Goal: Task Accomplishment & Management: Manage account settings

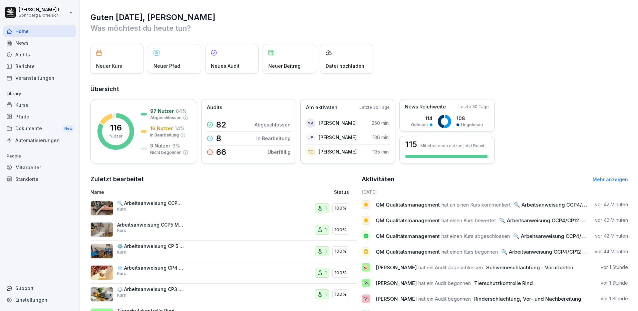
click at [54, 166] on div "Mitarbeiter" at bounding box center [39, 168] width 73 height 12
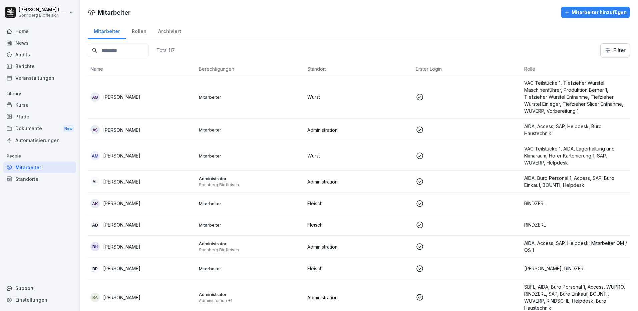
click at [126, 55] on input at bounding box center [118, 50] width 61 height 13
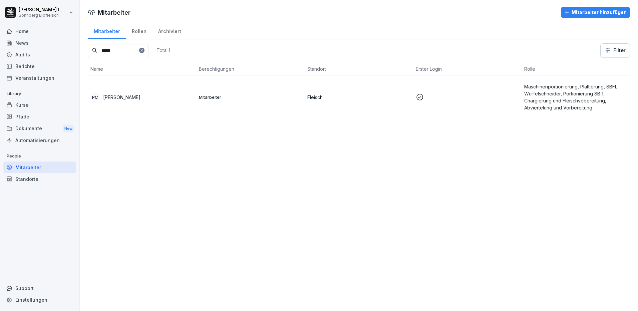
click at [123, 93] on div "PC [PERSON_NAME]" at bounding box center [141, 96] width 103 height 9
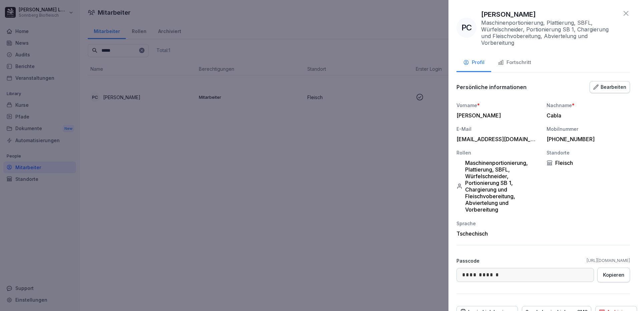
scroll to position [33, 0]
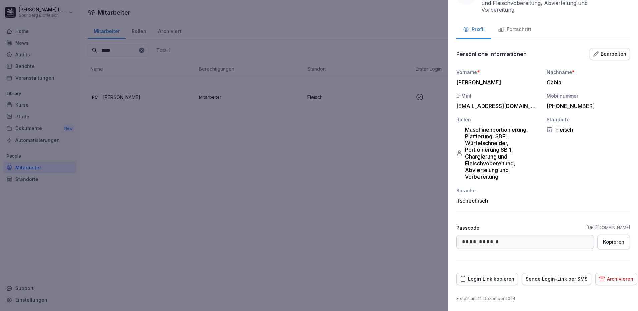
click at [506, 33] on div "Fortschritt" at bounding box center [514, 30] width 33 height 8
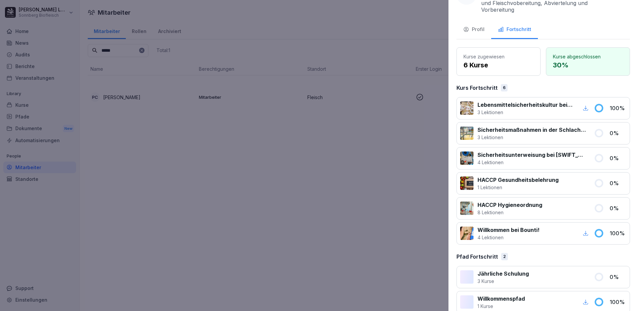
click at [342, 168] on div at bounding box center [319, 155] width 638 height 311
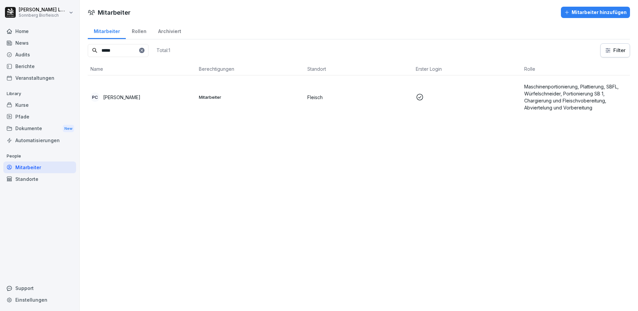
drag, startPoint x: 132, startPoint y: 49, endPoint x: 76, endPoint y: 45, distance: 55.9
click at [80, 43] on div "Mitarbeiter Rollen Archiviert ***** Total: 1 Filter Name Berechtigungen Standor…" at bounding box center [359, 73] width 558 height 102
click at [163, 100] on div "JS [PERSON_NAME]" at bounding box center [141, 96] width 103 height 9
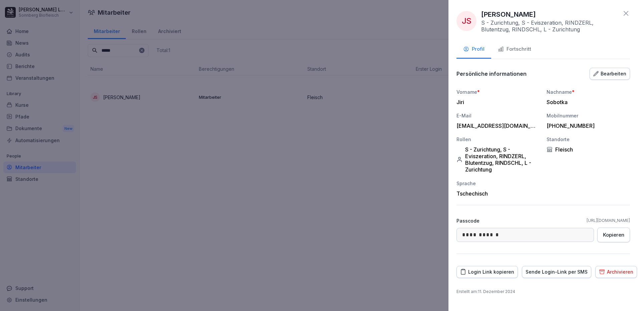
click at [516, 45] on button "Fortschritt" at bounding box center [514, 50] width 47 height 18
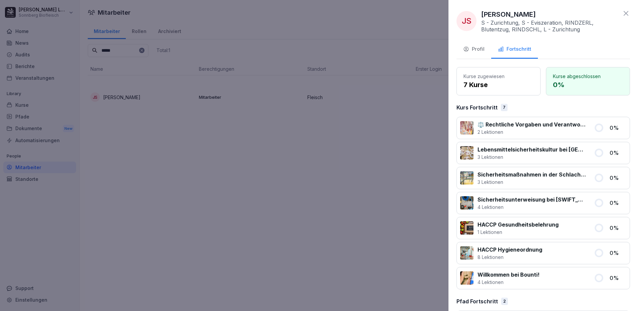
click at [203, 130] on div at bounding box center [319, 155] width 638 height 311
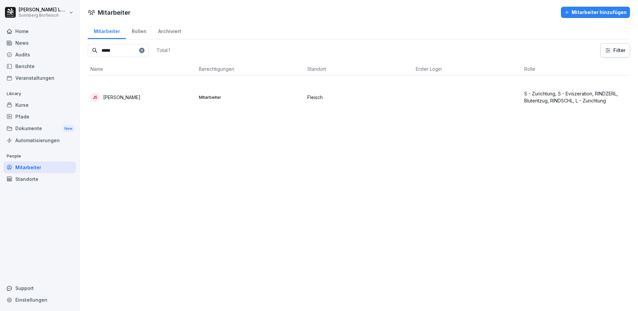
drag, startPoint x: 121, startPoint y: 52, endPoint x: 79, endPoint y: 40, distance: 43.1
click at [79, 40] on div "[PERSON_NAME] Sonnberg Biofleisch Home News Audits Berichte Veranstaltungen Lib…" at bounding box center [319, 155] width 638 height 311
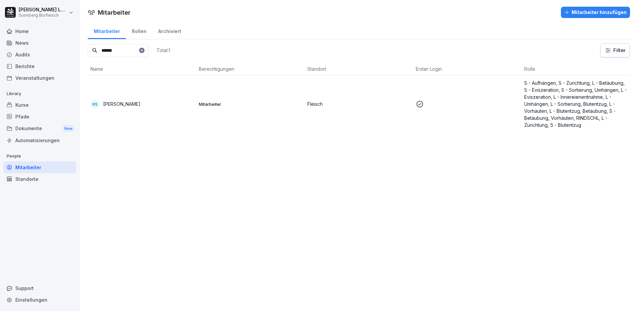
click at [144, 108] on div "RS [PERSON_NAME]" at bounding box center [141, 103] width 103 height 9
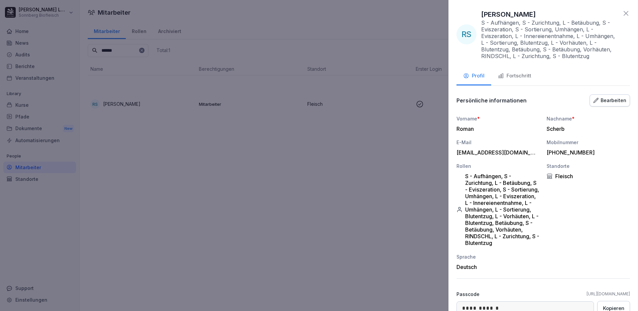
click at [533, 78] on button "Fortschritt" at bounding box center [514, 76] width 47 height 18
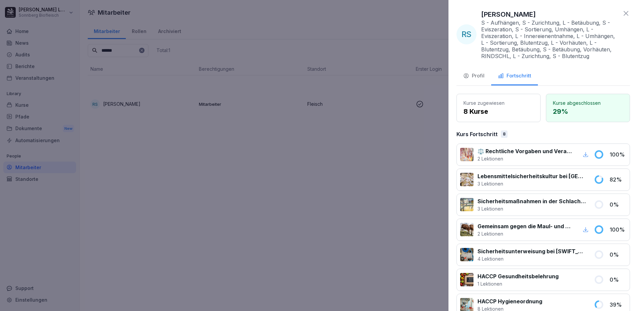
click at [114, 54] on div at bounding box center [319, 155] width 638 height 311
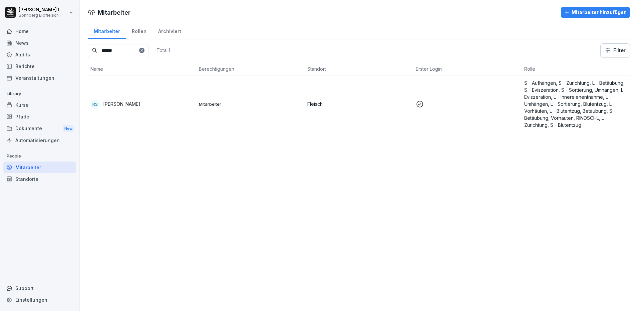
drag, startPoint x: 123, startPoint y: 50, endPoint x: 83, endPoint y: 45, distance: 40.3
click at [83, 45] on div "Mitarbeiter Rollen Archiviert ****** Total: 1 Filter Name Berechtigungen Stando…" at bounding box center [359, 80] width 558 height 116
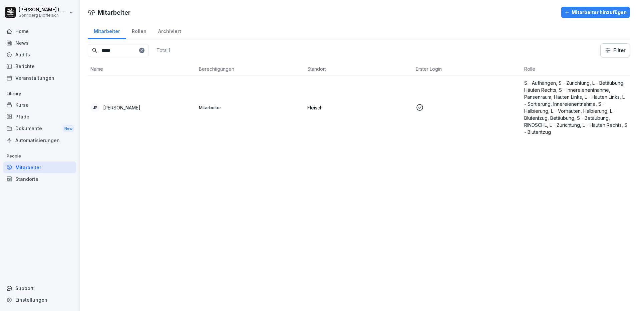
click at [137, 112] on td "JP [PERSON_NAME]" at bounding box center [142, 107] width 108 height 64
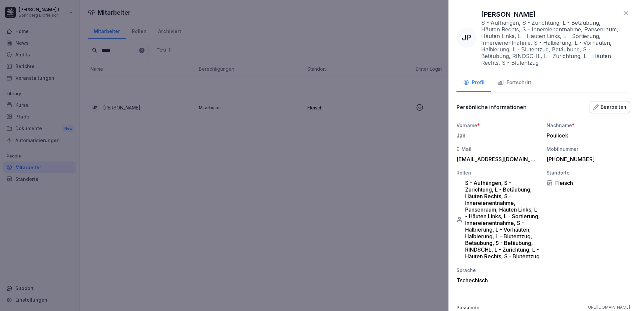
click at [514, 84] on div "Fortschritt" at bounding box center [514, 83] width 33 height 8
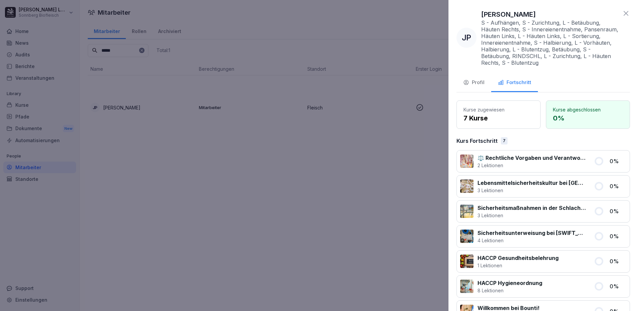
drag, startPoint x: 230, startPoint y: 149, endPoint x: 112, endPoint y: 48, distance: 154.6
click at [222, 137] on div at bounding box center [319, 155] width 638 height 311
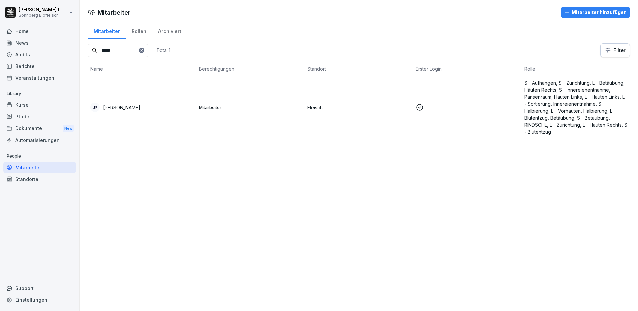
drag, startPoint x: 119, startPoint y: 51, endPoint x: 93, endPoint y: 46, distance: 26.6
click at [93, 46] on input "*****" at bounding box center [118, 50] width 61 height 13
click at [132, 101] on td "PS [PERSON_NAME]" at bounding box center [142, 107] width 108 height 64
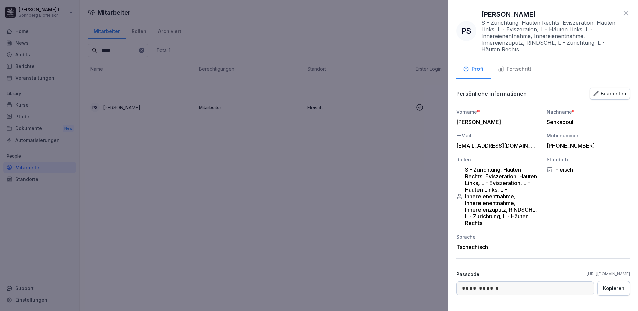
click at [519, 67] on div "Fortschritt" at bounding box center [514, 69] width 33 height 8
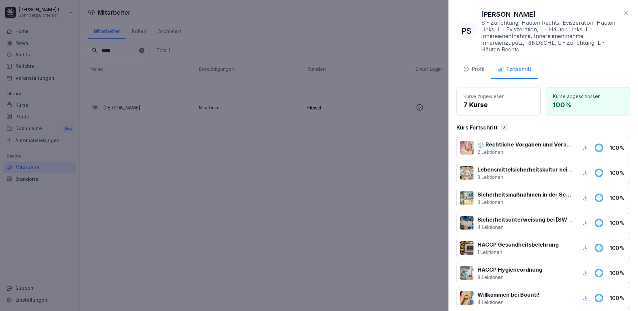
click at [230, 134] on div at bounding box center [319, 155] width 638 height 311
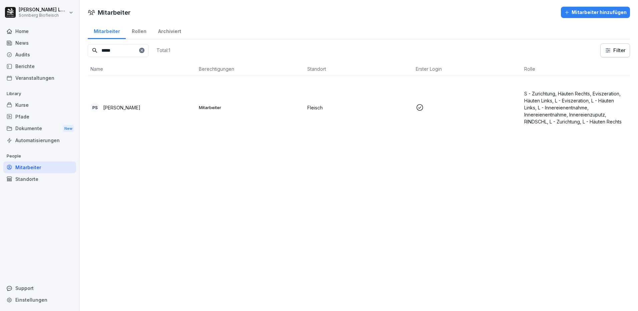
drag, startPoint x: 134, startPoint y: 52, endPoint x: 59, endPoint y: 35, distance: 76.6
click at [59, 35] on div "[PERSON_NAME] Sonnberg Biofleisch Home News Audits Berichte Veranstaltungen Lib…" at bounding box center [319, 155] width 638 height 311
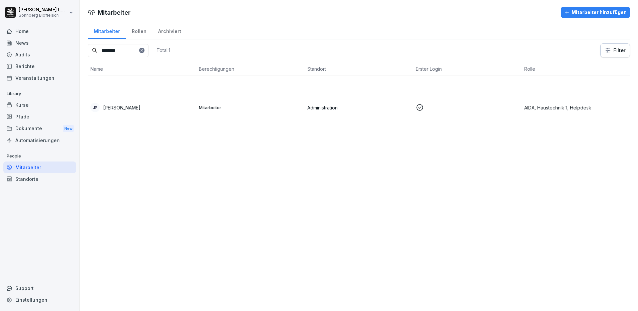
click at [144, 114] on td "JP [PERSON_NAME]" at bounding box center [142, 107] width 108 height 64
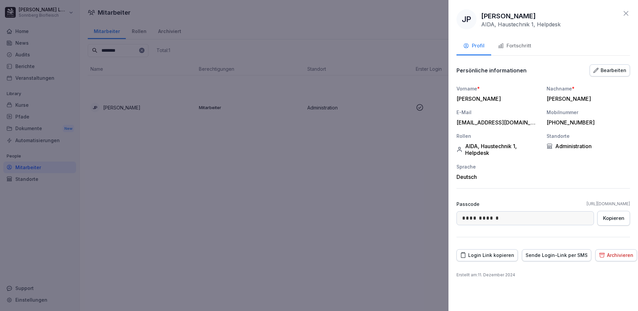
click at [515, 43] on div "Fortschritt" at bounding box center [514, 46] width 33 height 8
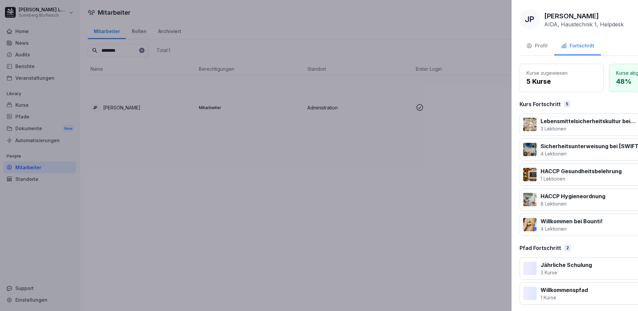
click at [204, 204] on div at bounding box center [319, 155] width 638 height 311
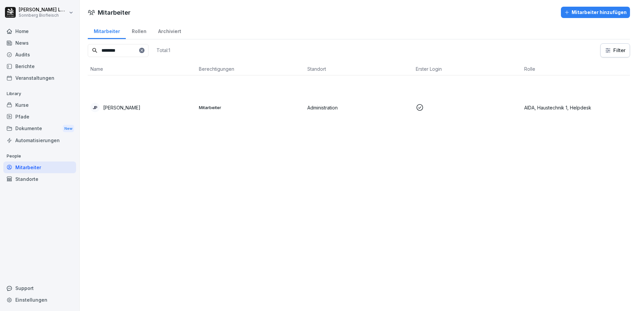
drag, startPoint x: 134, startPoint y: 50, endPoint x: 64, endPoint y: 42, distance: 70.2
click at [64, 42] on div "[PERSON_NAME] Sonnberg Biofleisch Home News Audits Berichte Veranstaltungen Lib…" at bounding box center [319, 155] width 638 height 311
click at [145, 106] on div "JZ [PERSON_NAME]" at bounding box center [141, 107] width 103 height 9
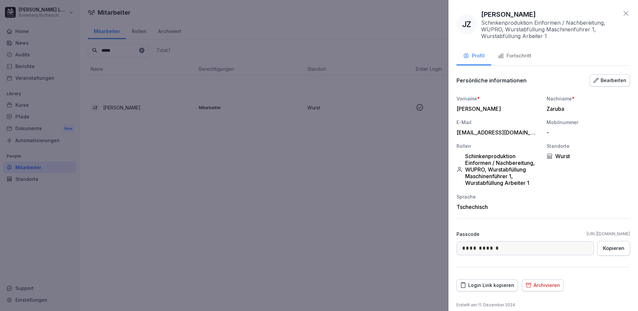
click at [535, 51] on button "Fortschritt" at bounding box center [514, 56] width 47 height 18
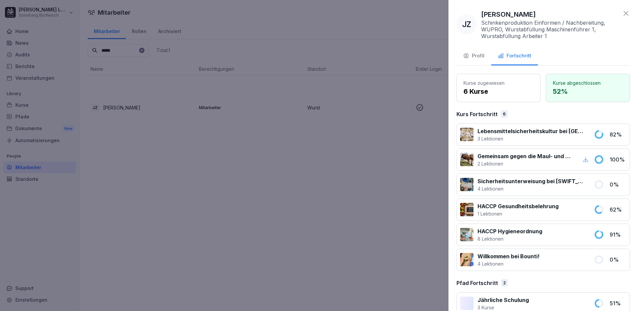
click at [138, 167] on div at bounding box center [319, 155] width 638 height 311
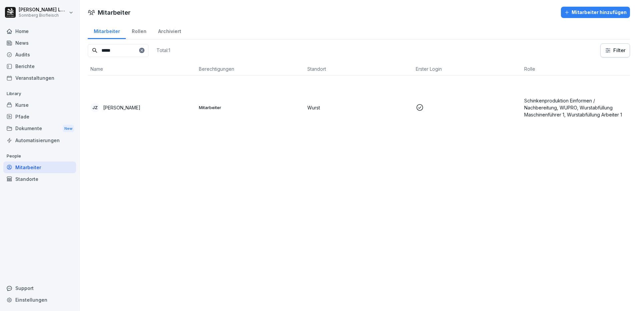
drag, startPoint x: 124, startPoint y: 51, endPoint x: 30, endPoint y: 42, distance: 93.9
click at [30, 42] on div "[PERSON_NAME] Sonnberg Biofleisch Home News Audits Berichte Veranstaltungen Lib…" at bounding box center [319, 155] width 638 height 311
click at [148, 120] on td "RS [PERSON_NAME]" at bounding box center [142, 107] width 108 height 64
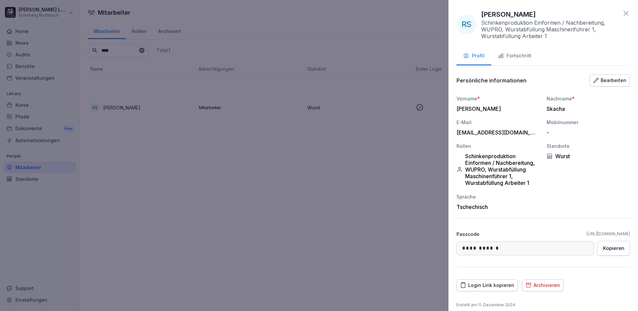
click at [511, 51] on button "Fortschritt" at bounding box center [514, 56] width 47 height 18
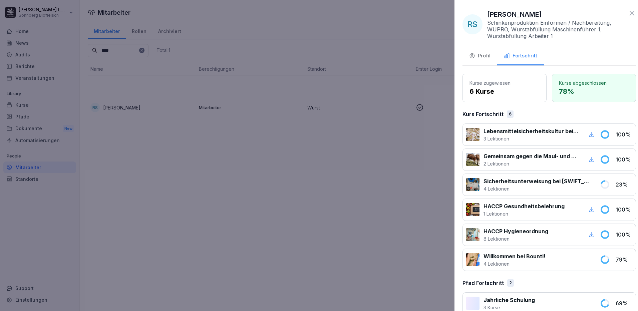
click at [222, 172] on div at bounding box center [319, 155] width 638 height 311
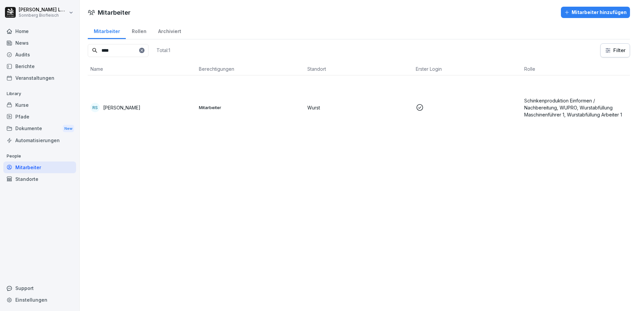
drag, startPoint x: 131, startPoint y: 54, endPoint x: 66, endPoint y: 41, distance: 65.3
click at [66, 41] on div "[PERSON_NAME] Sonnberg Biofleisch Home News Audits Berichte Veranstaltungen Lib…" at bounding box center [319, 155] width 638 height 311
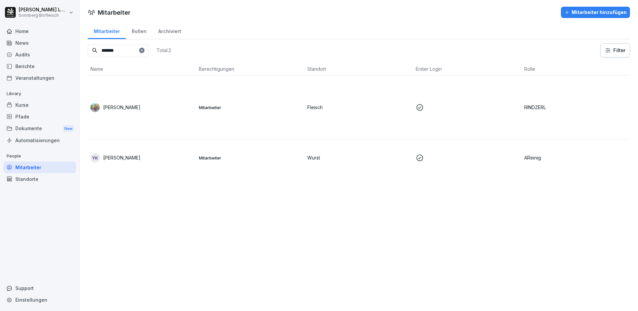
click at [164, 160] on div "YK [PERSON_NAME]" at bounding box center [141, 157] width 103 height 9
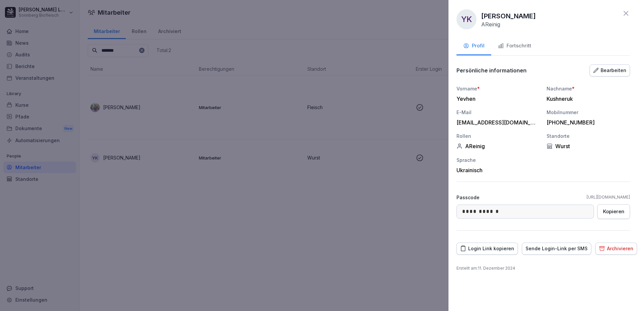
click at [526, 45] on div "Fortschritt" at bounding box center [514, 46] width 33 height 8
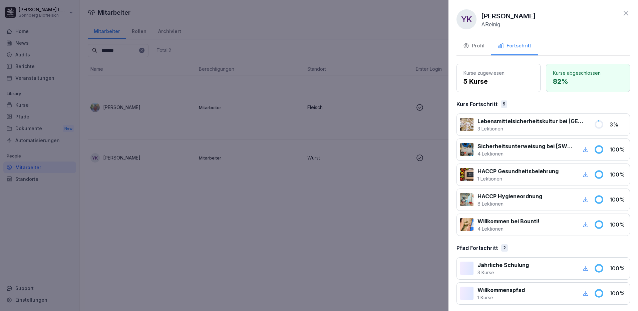
click at [206, 222] on div at bounding box center [319, 155] width 638 height 311
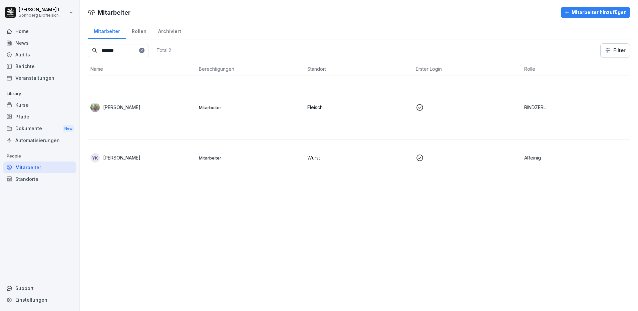
drag, startPoint x: 134, startPoint y: 54, endPoint x: 60, endPoint y: 43, distance: 74.5
click at [60, 43] on div "[PERSON_NAME] Sonnberg Biofleisch Home News Audits Berichte Veranstaltungen Lib…" at bounding box center [319, 155] width 638 height 311
click at [136, 100] on td "AD [PERSON_NAME]" at bounding box center [142, 107] width 108 height 64
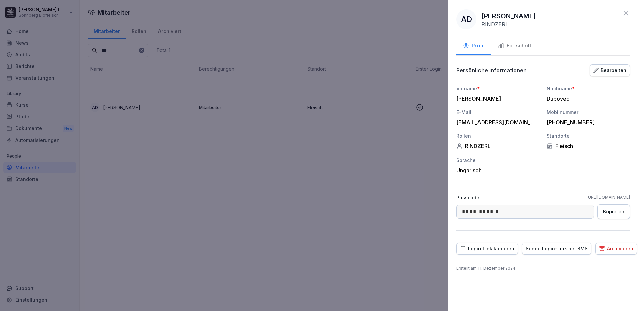
click at [522, 47] on div "Fortschritt" at bounding box center [514, 46] width 33 height 8
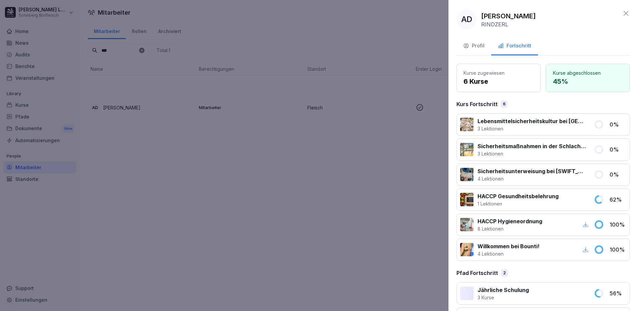
drag, startPoint x: 238, startPoint y: 158, endPoint x: 166, endPoint y: 83, distance: 104.3
click at [232, 149] on div at bounding box center [319, 155] width 638 height 311
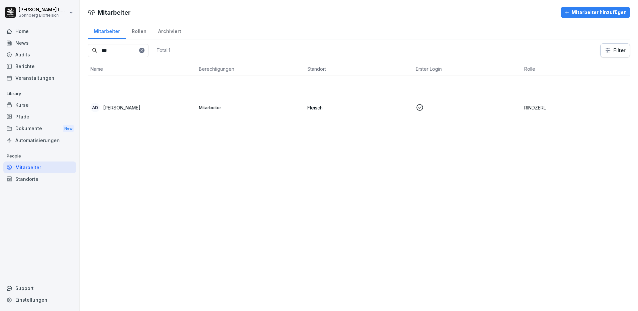
drag, startPoint x: 101, startPoint y: 48, endPoint x: 27, endPoint y: 37, distance: 75.0
click at [27, 37] on div "[PERSON_NAME] Sonnberg Biofleisch Home News Audits Berichte Veranstaltungen Lib…" at bounding box center [319, 155] width 638 height 311
click at [134, 116] on td "CM [PERSON_NAME]" at bounding box center [142, 107] width 108 height 64
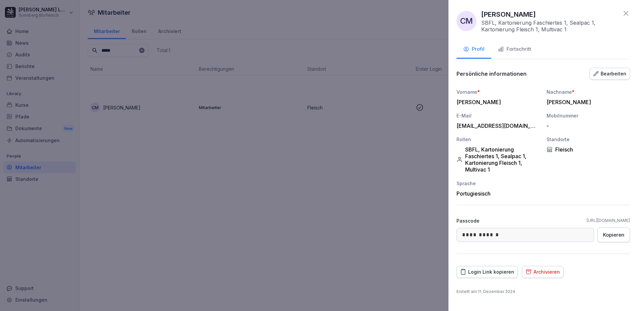
click at [513, 51] on div "Fortschritt" at bounding box center [514, 49] width 33 height 8
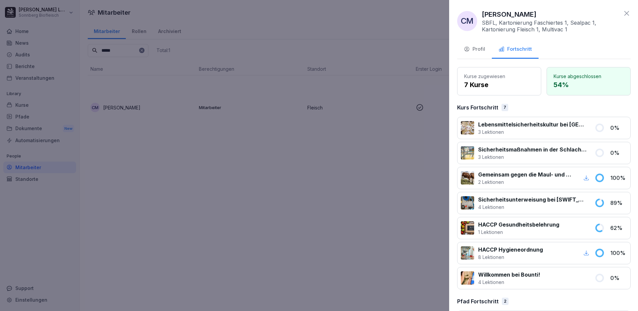
click at [240, 158] on div at bounding box center [319, 155] width 638 height 311
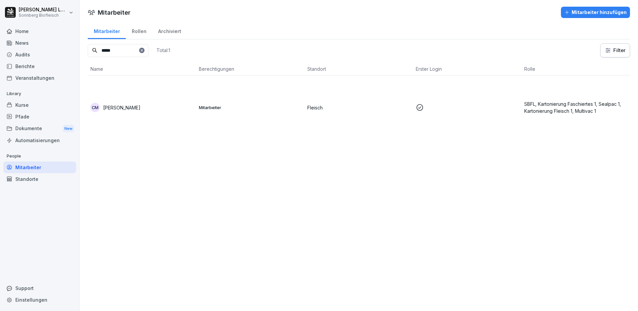
drag, startPoint x: 123, startPoint y: 51, endPoint x: 0, endPoint y: 37, distance: 124.0
click at [0, 37] on html "[PERSON_NAME] Sonnberg Biofleisch Home News Audits Berichte Veranstaltungen Lib…" at bounding box center [319, 155] width 638 height 311
click at [99, 112] on td "IV [PERSON_NAME]" at bounding box center [142, 107] width 108 height 64
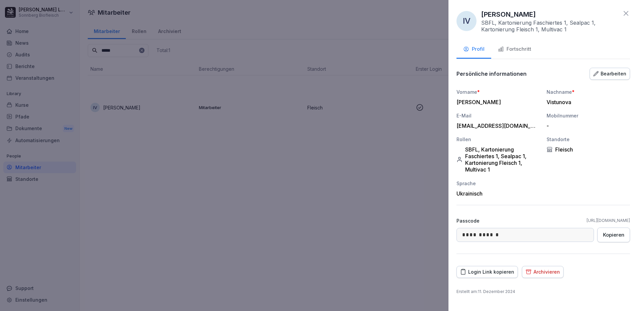
click at [521, 51] on div "Fortschritt" at bounding box center [514, 49] width 33 height 8
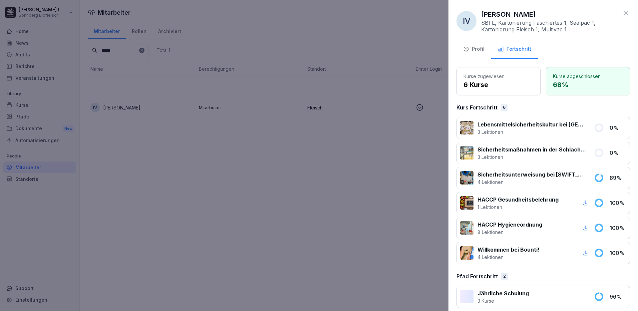
drag, startPoint x: 394, startPoint y: 143, endPoint x: 298, endPoint y: 102, distance: 104.4
click at [391, 142] on div at bounding box center [319, 155] width 638 height 311
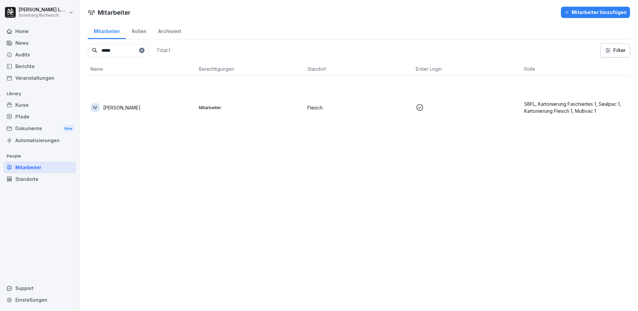
drag, startPoint x: 129, startPoint y: 52, endPoint x: -1, endPoint y: 31, distance: 131.9
click at [0, 31] on html "[PERSON_NAME] Sonnberg Biofleisch Home News Audits Berichte Veranstaltungen Lib…" at bounding box center [319, 155] width 638 height 311
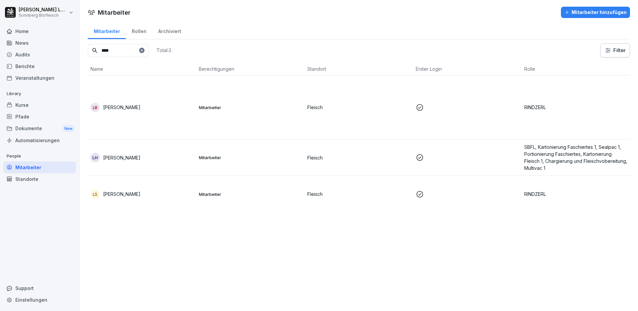
type input "****"
click at [163, 205] on td "LS [PERSON_NAME]" at bounding box center [142, 194] width 108 height 36
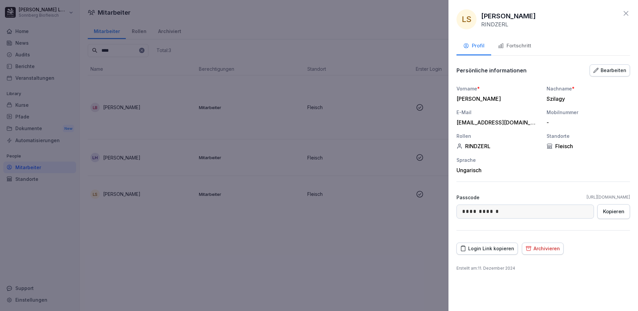
click at [518, 45] on div "Fortschritt" at bounding box center [514, 46] width 33 height 8
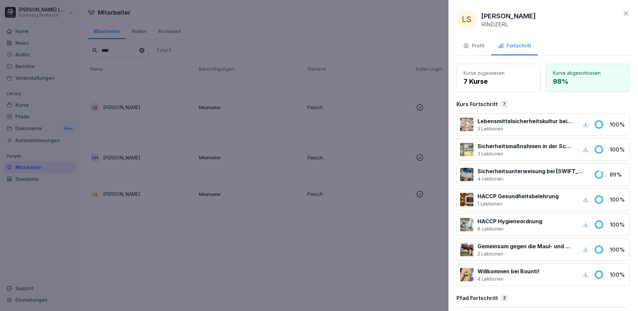
click at [165, 213] on div at bounding box center [319, 155] width 638 height 311
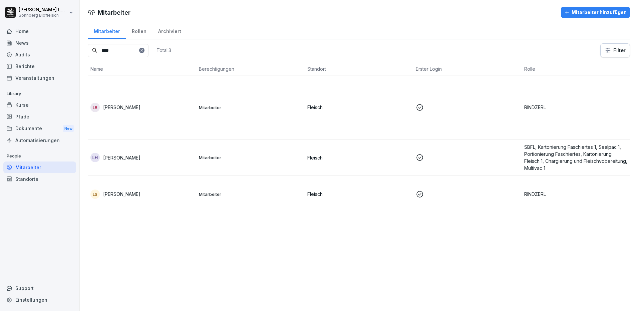
drag, startPoint x: 129, startPoint y: 47, endPoint x: 70, endPoint y: 47, distance: 58.8
click at [70, 47] on div "[PERSON_NAME] Sonnberg Biofleisch Home News Audits Berichte Veranstaltungen Lib…" at bounding box center [319, 155] width 638 height 311
